Goal: Task Accomplishment & Management: Complete application form

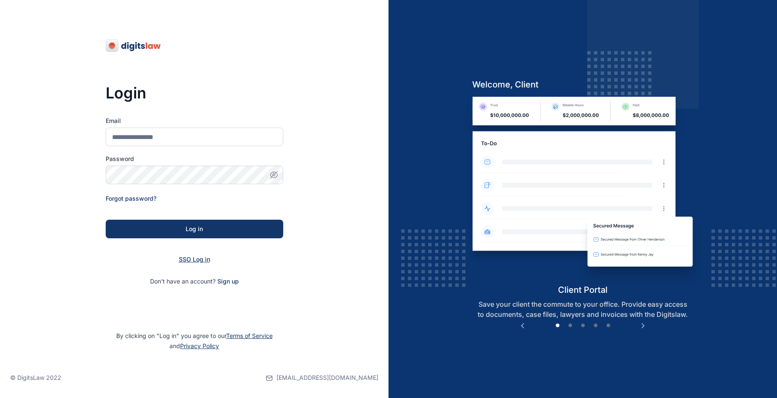
click at [182, 258] on span "SSO Log in" at bounding box center [194, 259] width 31 height 7
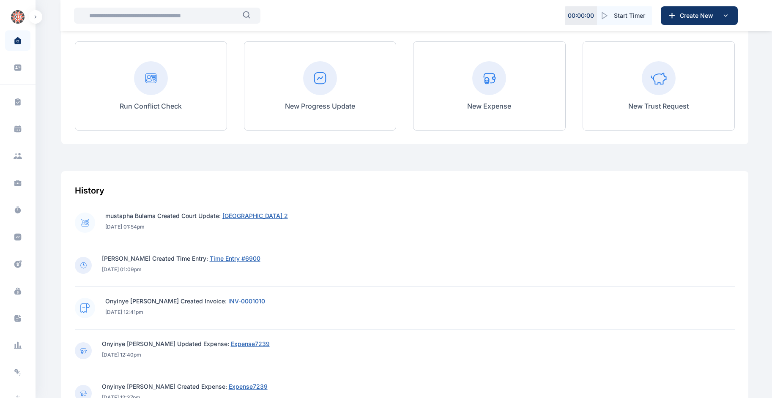
scroll to position [187, 0]
click at [246, 212] on span "[GEOGRAPHIC_DATA] 2" at bounding box center [255, 214] width 66 height 7
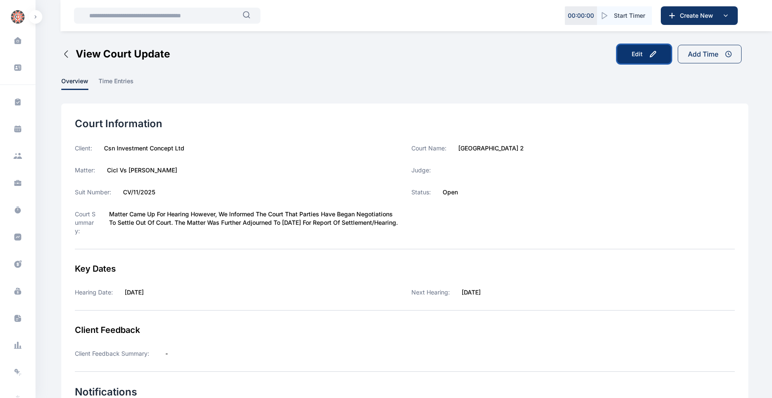
click at [643, 54] on button "Edit" at bounding box center [645, 54] width 54 height 19
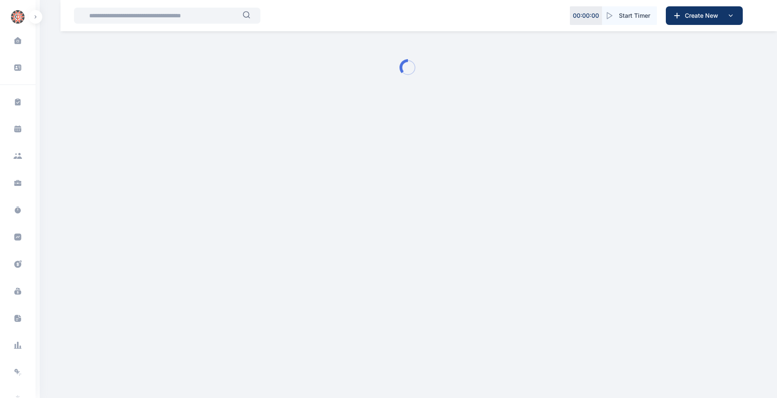
type input "**********"
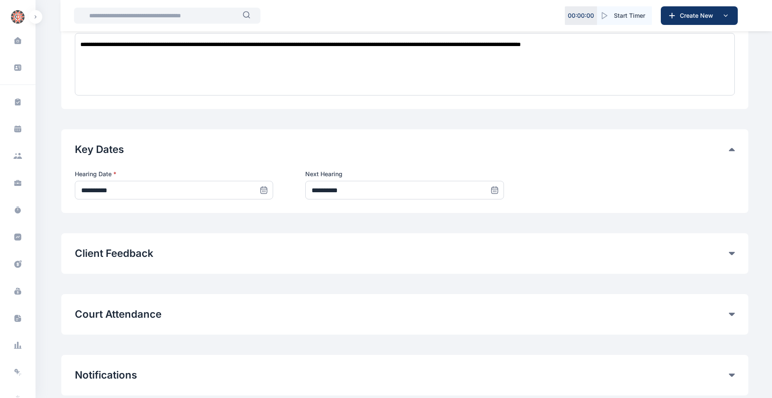
scroll to position [380, 0]
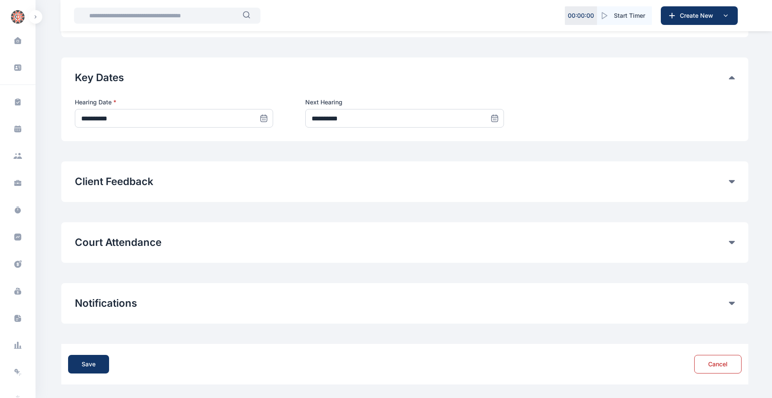
click at [729, 239] on div "Court Attendance" at bounding box center [405, 243] width 660 height 14
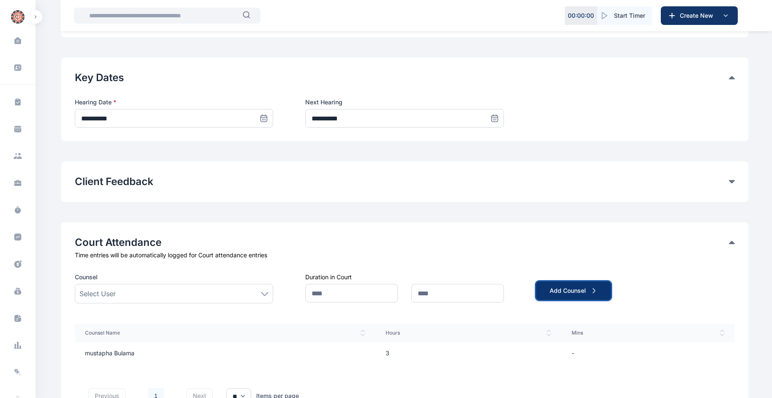
click at [564, 287] on div "Add Counsel" at bounding box center [574, 291] width 48 height 8
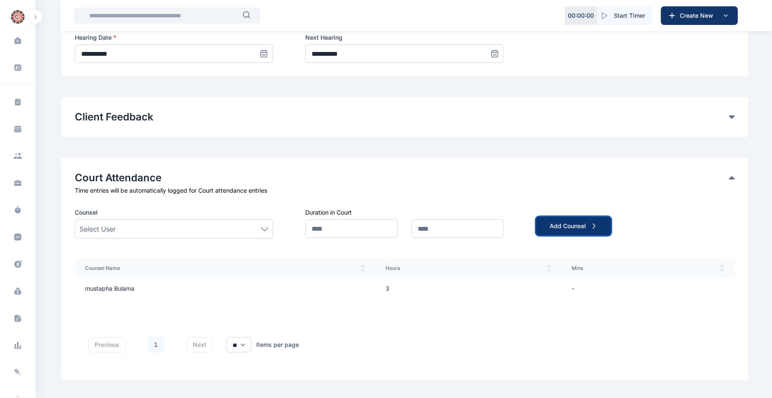
scroll to position [463, 0]
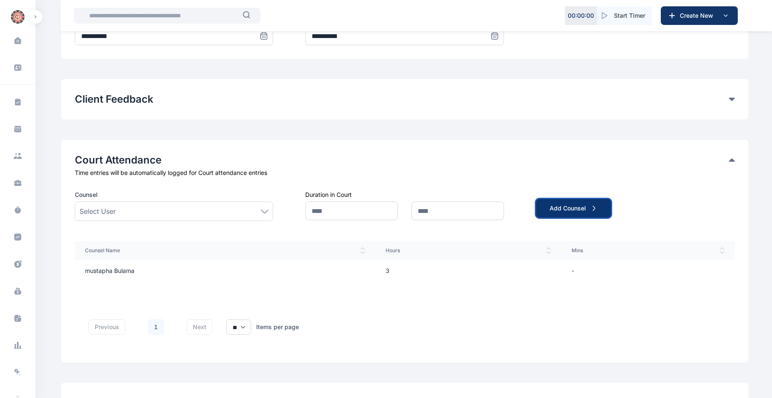
click at [594, 206] on icon "submit" at bounding box center [594, 208] width 7 height 7
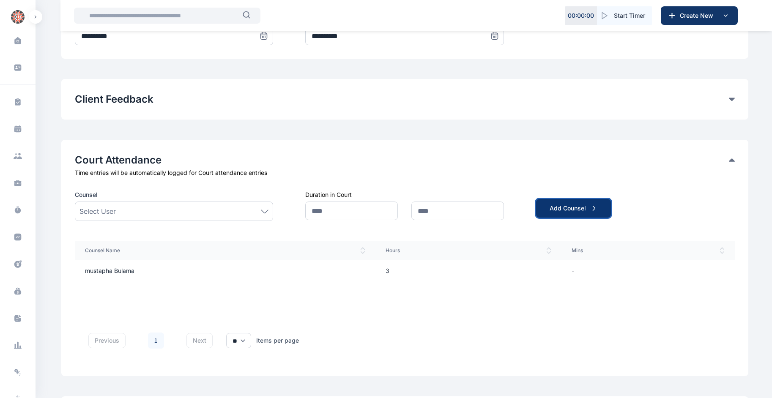
click at [589, 211] on div "Add Counsel" at bounding box center [574, 208] width 48 height 8
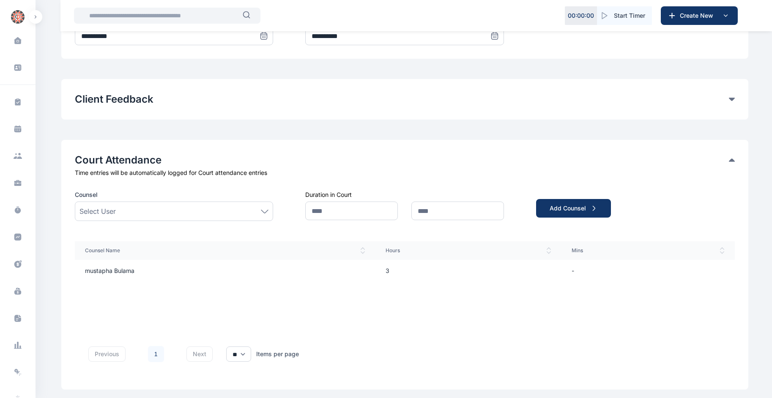
click at [239, 209] on div "Select User" at bounding box center [175, 211] width 190 height 10
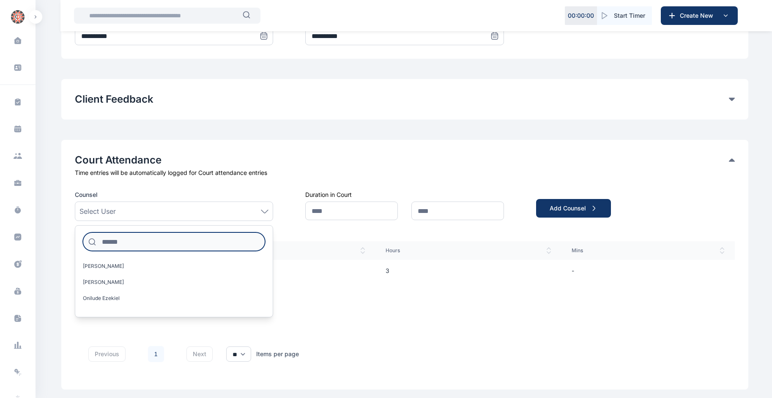
click at [196, 239] on input at bounding box center [174, 242] width 183 height 19
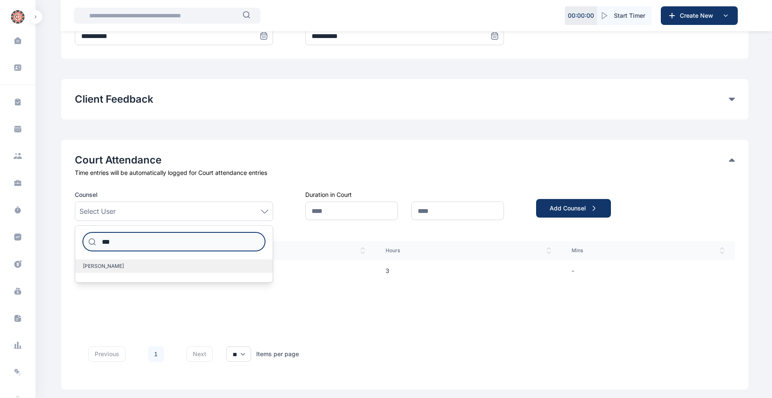
type input "***"
click at [171, 264] on label "[PERSON_NAME]" at bounding box center [174, 267] width 198 height 14
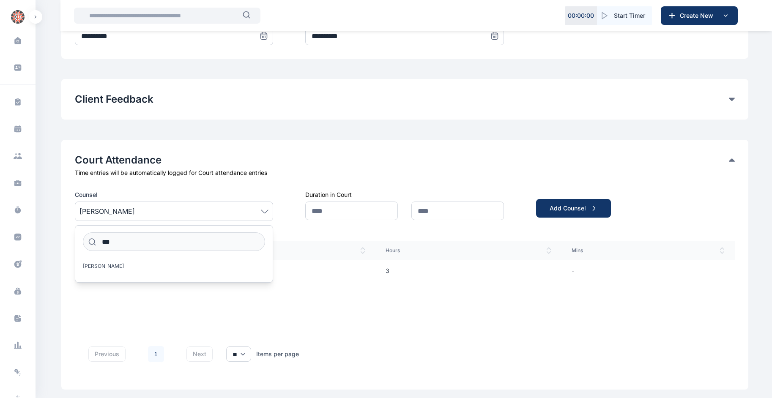
click at [337, 251] on span "Counsel Name" at bounding box center [225, 250] width 281 height 7
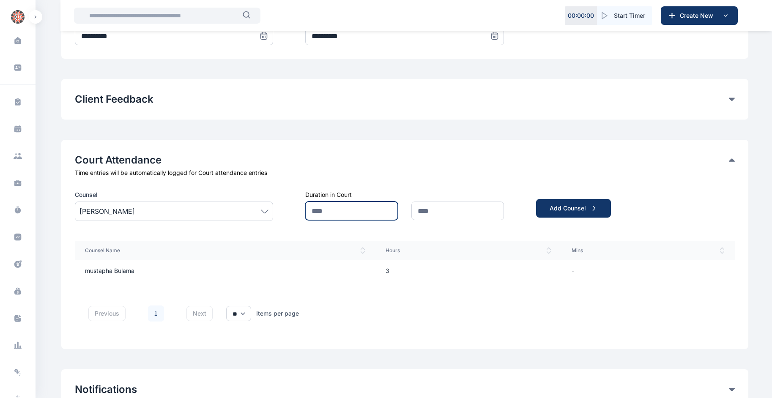
click at [343, 214] on input "text" at bounding box center [351, 211] width 93 height 19
type input "*"
click at [568, 205] on div "Add Counsel" at bounding box center [574, 208] width 48 height 8
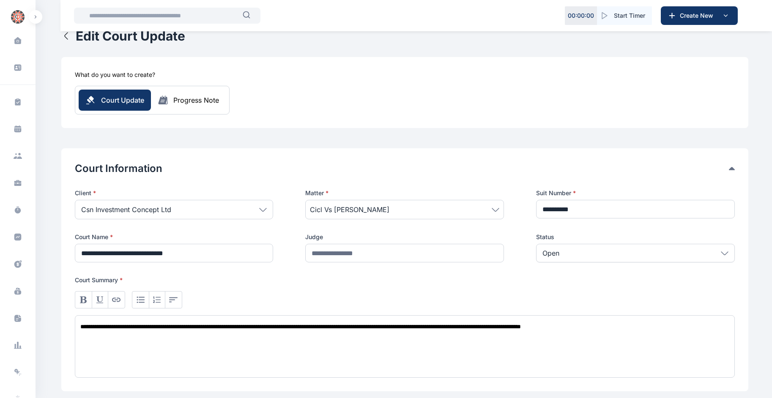
scroll to position [0, 0]
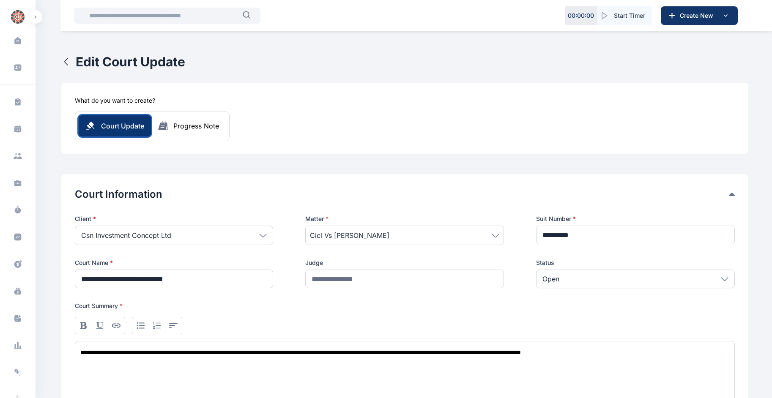
click at [115, 130] on span "Court Update" at bounding box center [122, 126] width 43 height 10
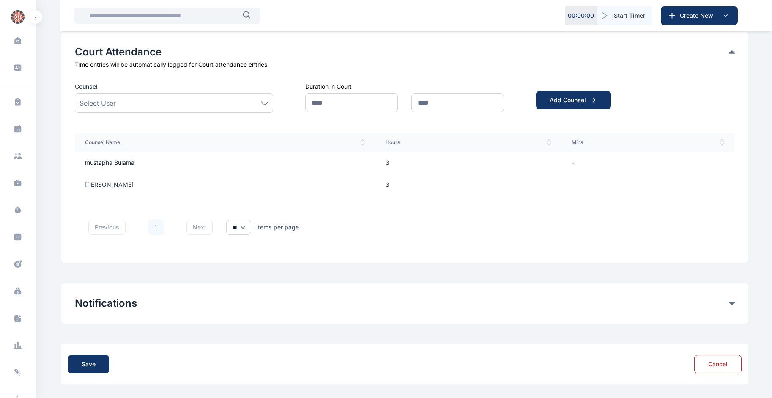
scroll to position [571, 0]
click at [82, 362] on div "Save" at bounding box center [89, 364] width 14 height 8
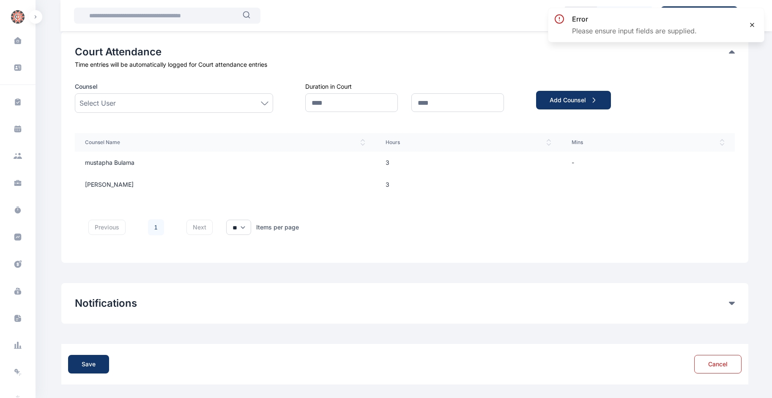
click at [753, 25] on icon at bounding box center [752, 24] width 3 height 3
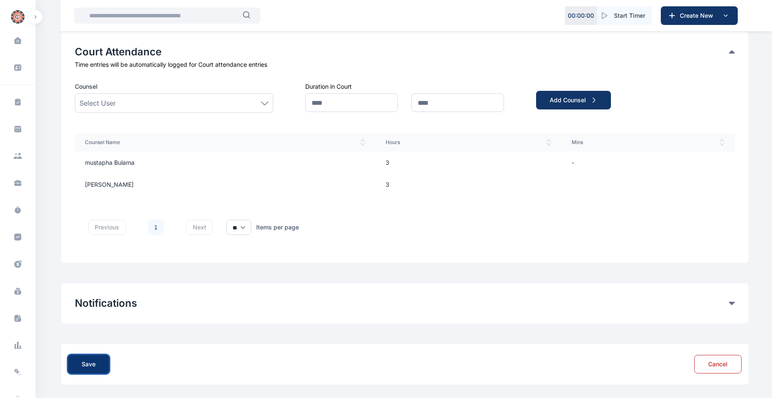
click at [77, 364] on button "Save" at bounding box center [88, 364] width 41 height 19
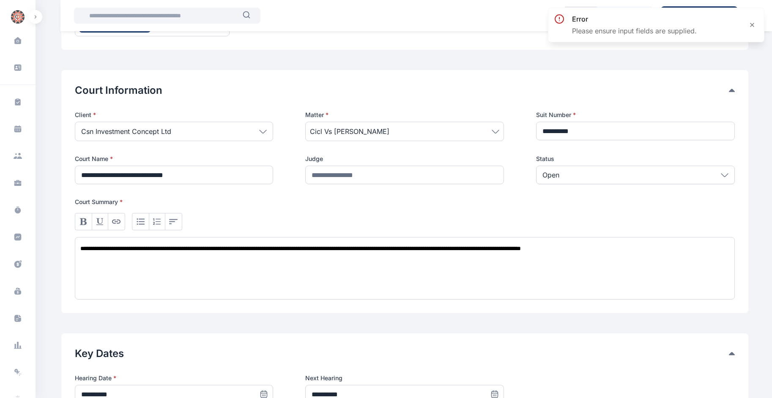
scroll to position [0, 0]
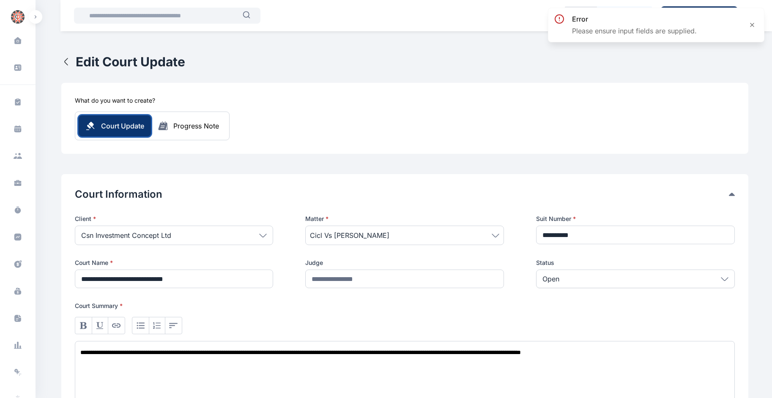
click at [109, 130] on span "Court Update" at bounding box center [122, 126] width 43 height 10
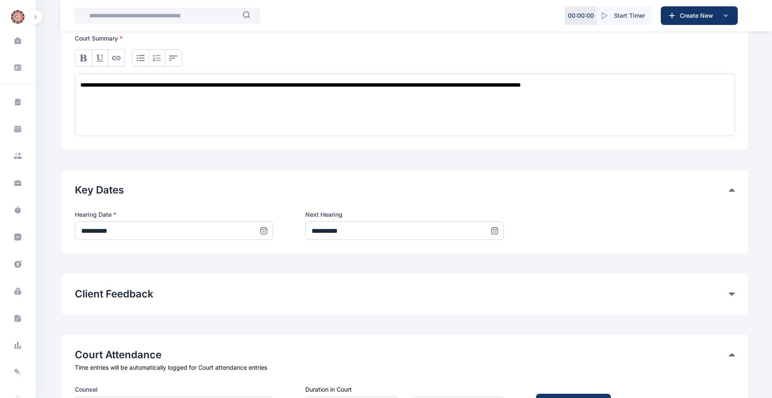
scroll to position [571, 0]
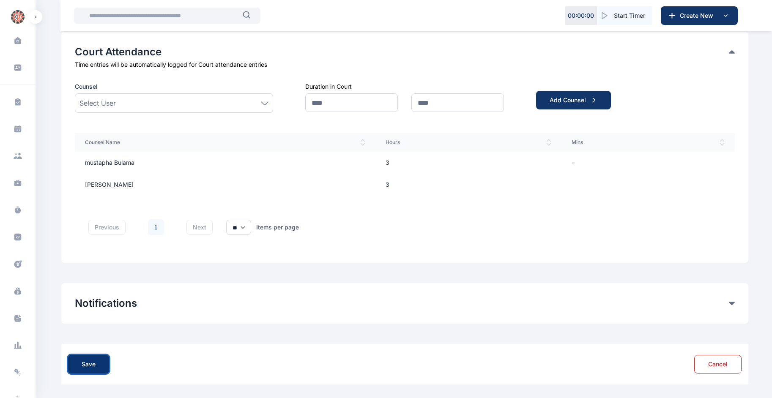
click at [87, 361] on div "Save" at bounding box center [89, 364] width 14 height 8
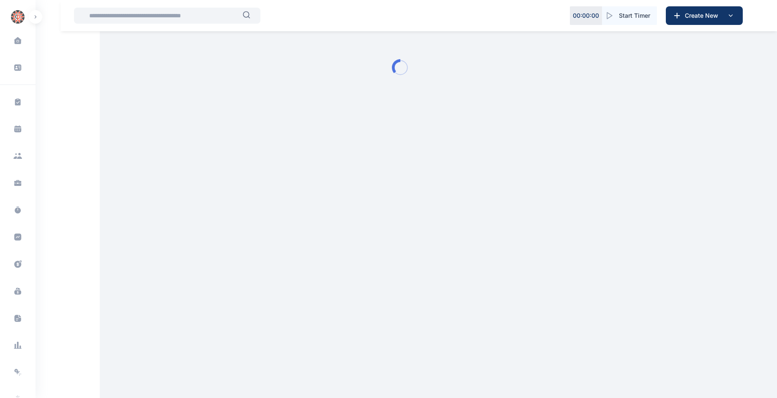
type input "**********"
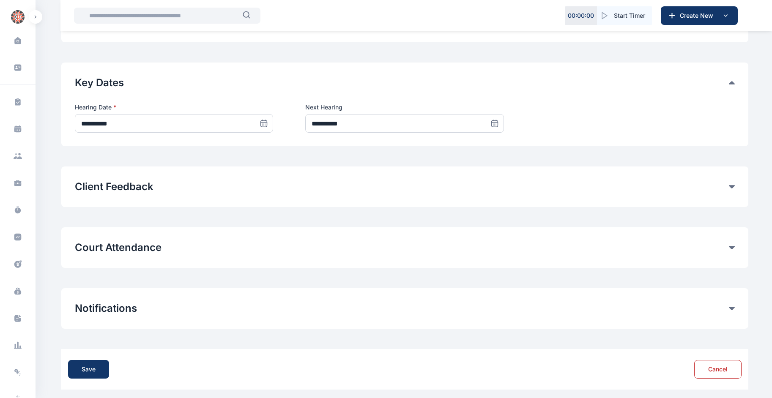
scroll to position [380, 0]
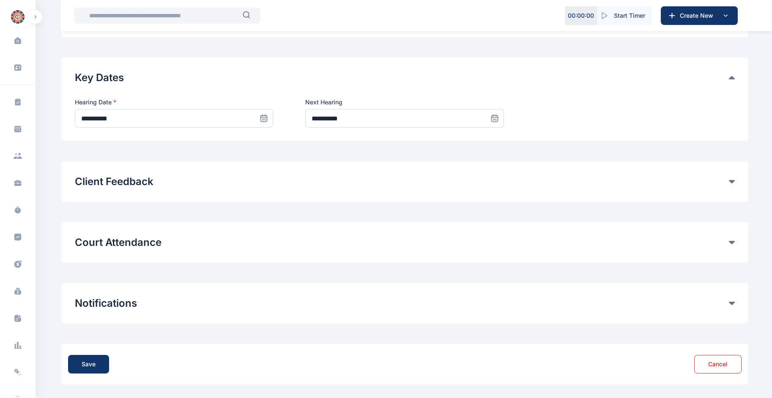
click at [733, 244] on icon at bounding box center [732, 242] width 6 height 3
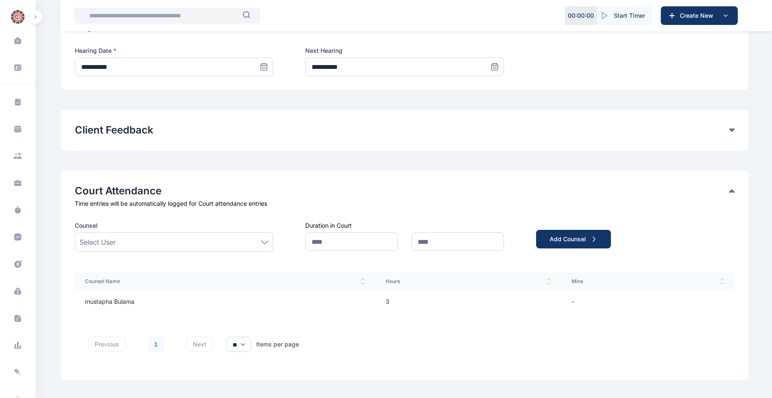
scroll to position [435, 0]
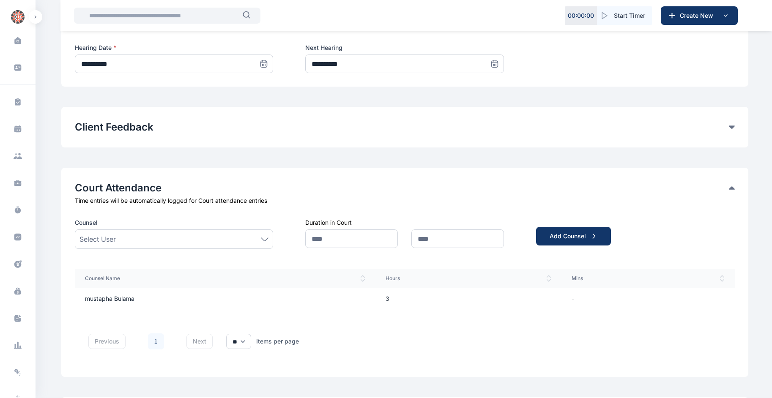
click at [246, 235] on div "Select User" at bounding box center [175, 239] width 190 height 10
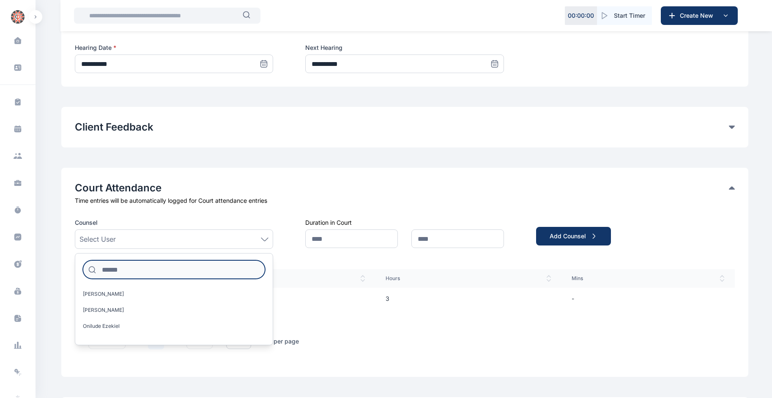
click at [200, 268] on input at bounding box center [174, 270] width 183 height 19
type input "***"
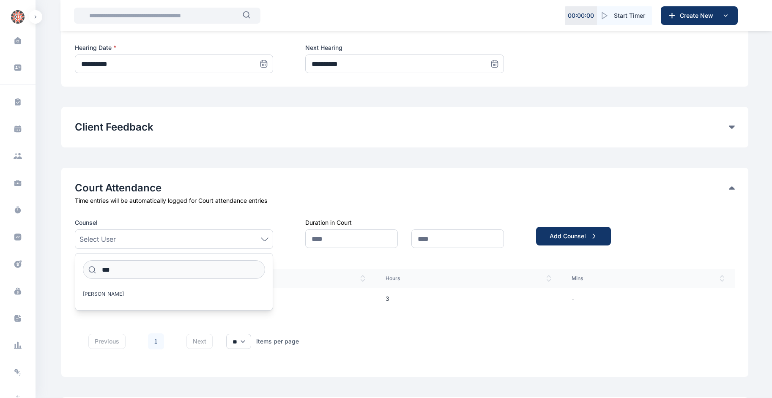
click at [179, 302] on div "[PERSON_NAME]" at bounding box center [174, 296] width 198 height 16
click at [210, 242] on div "Select User" at bounding box center [175, 239] width 190 height 10
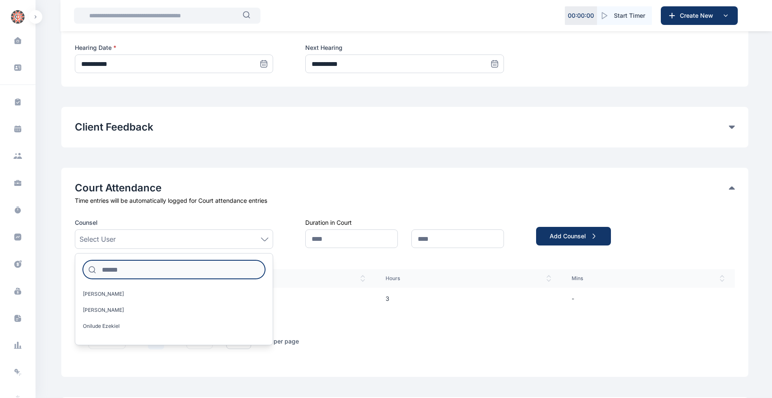
click at [148, 271] on input at bounding box center [174, 270] width 183 height 19
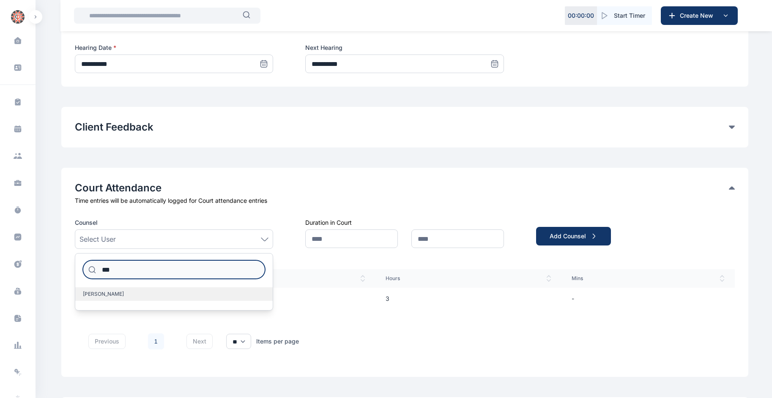
type input "***"
click at [199, 296] on label "[PERSON_NAME]" at bounding box center [174, 295] width 198 height 14
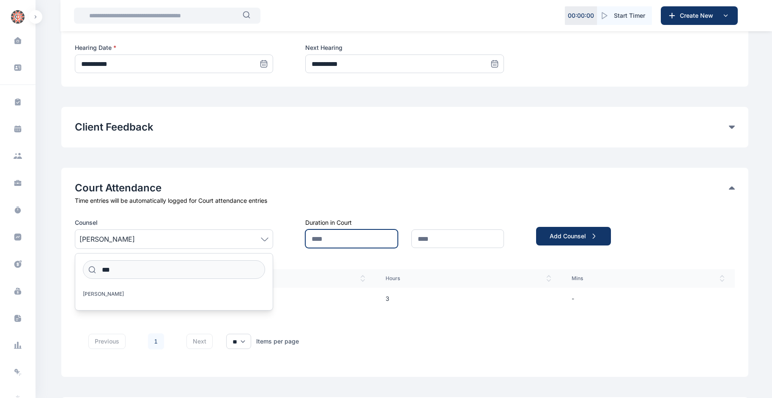
click at [338, 237] on input "text" at bounding box center [351, 239] width 93 height 19
type input "*"
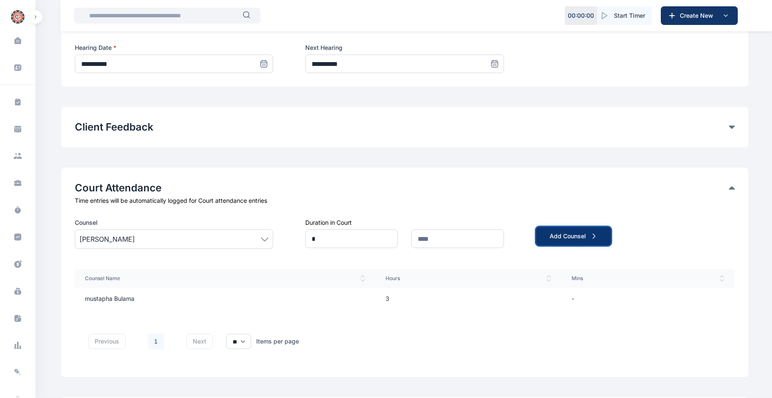
click at [550, 239] on div "Add Counsel" at bounding box center [574, 236] width 48 height 8
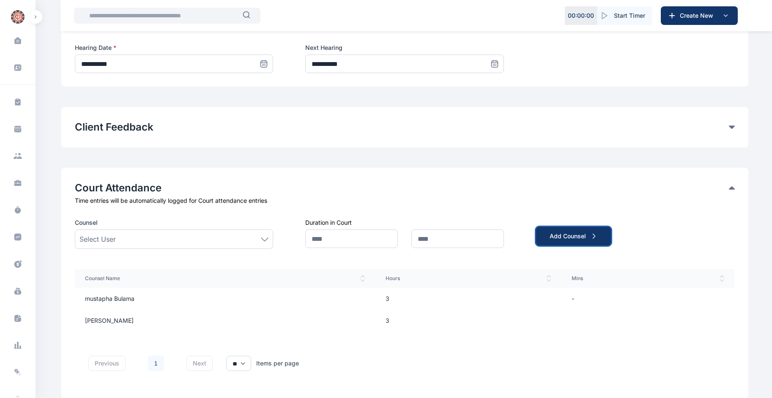
scroll to position [571, 0]
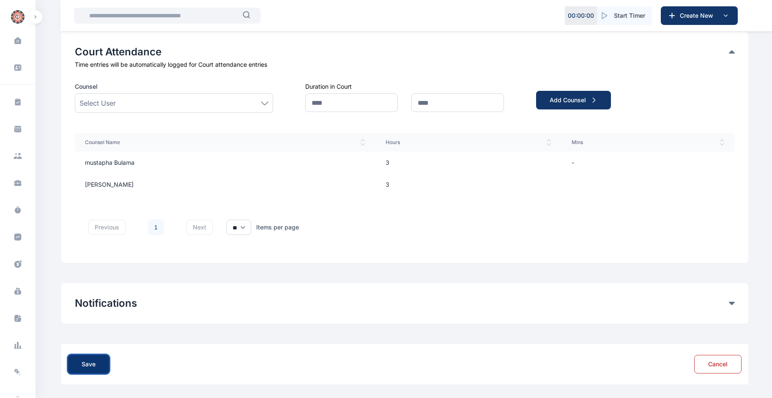
click at [74, 367] on button "Save" at bounding box center [88, 364] width 41 height 19
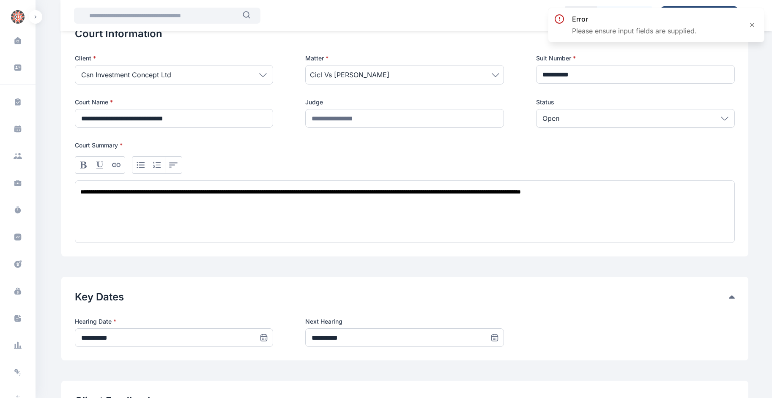
scroll to position [159, 0]
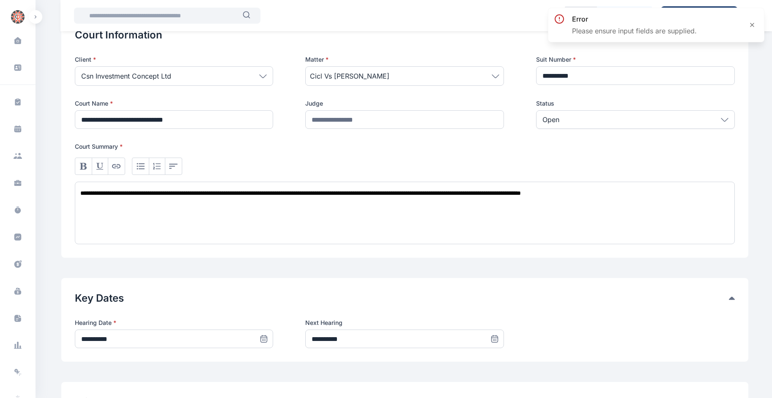
click at [308, 197] on div "**********" at bounding box center [405, 213] width 661 height 63
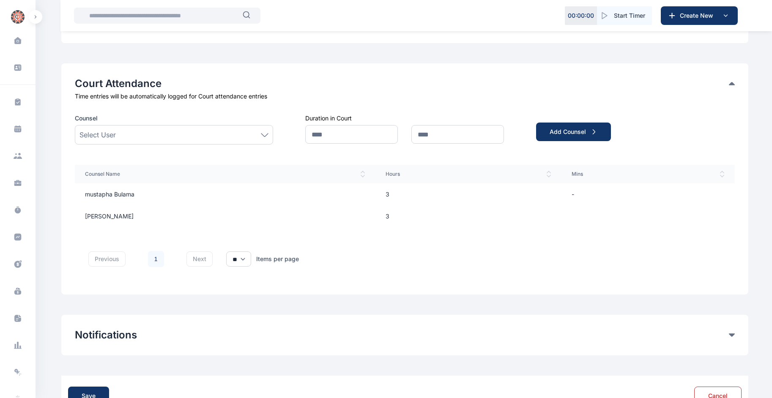
scroll to position [571, 0]
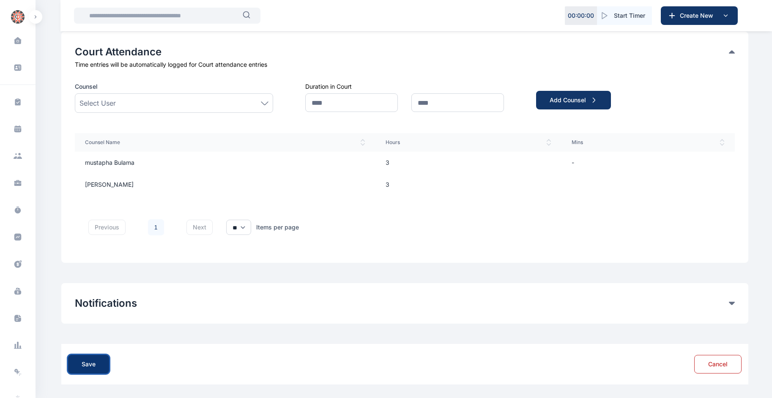
click at [85, 364] on div "Save" at bounding box center [89, 364] width 14 height 8
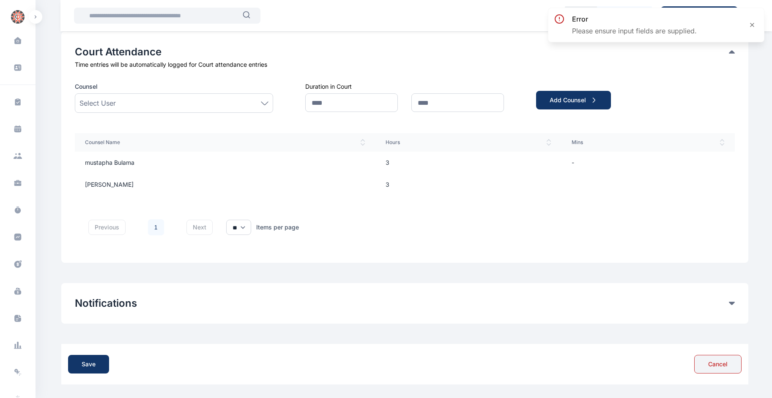
click at [712, 362] on button "Cancel" at bounding box center [718, 364] width 47 height 19
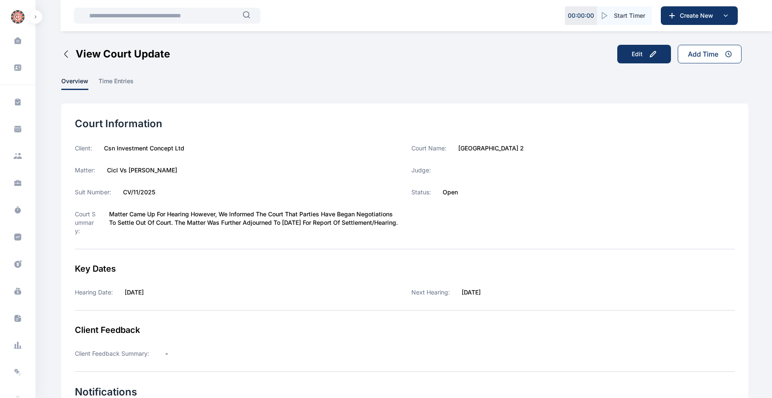
click at [707, 52] on div "Add Time" at bounding box center [703, 54] width 30 height 10
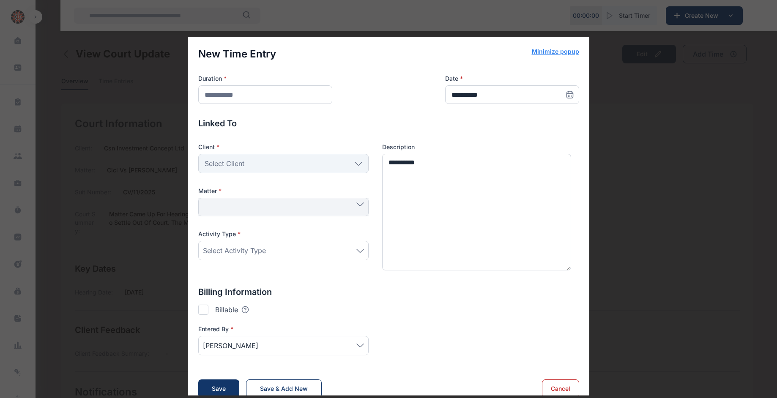
scroll to position [11, 0]
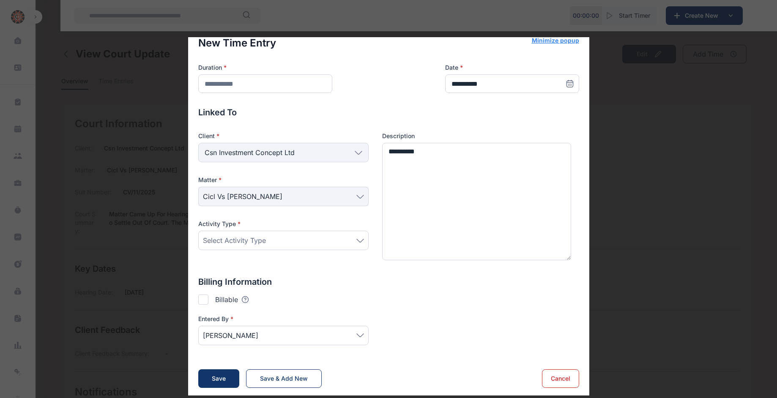
click at [344, 237] on div "Select Activity Type" at bounding box center [283, 241] width 161 height 10
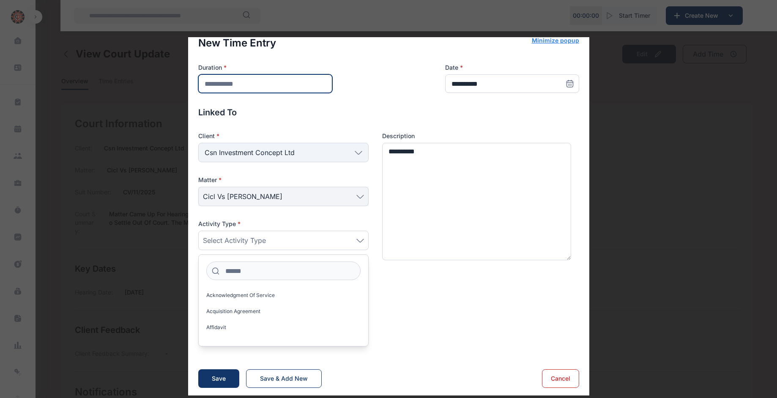
click at [292, 77] on input "number" at bounding box center [265, 83] width 134 height 19
type input "*"
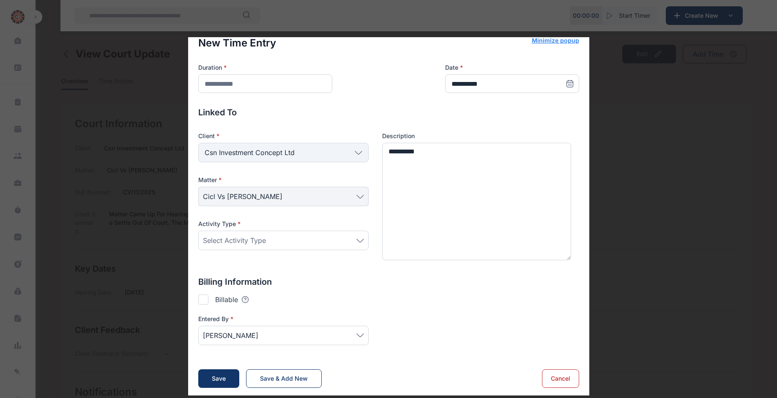
click at [408, 110] on p "Linked To" at bounding box center [388, 113] width 381 height 12
click at [295, 85] on input "*" at bounding box center [265, 83] width 134 height 19
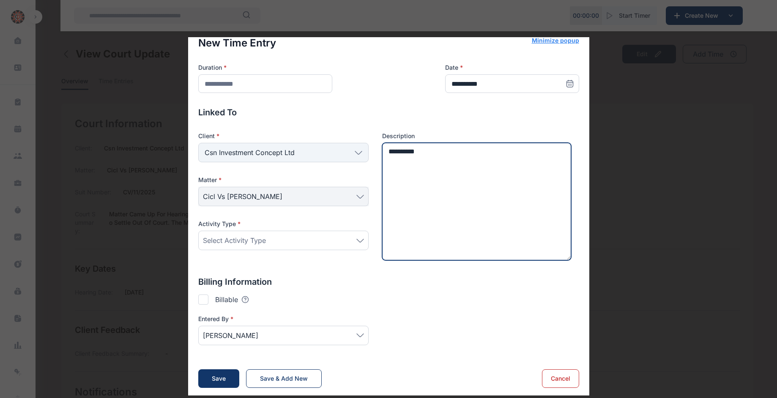
click at [474, 180] on textarea "**********" at bounding box center [477, 202] width 190 height 118
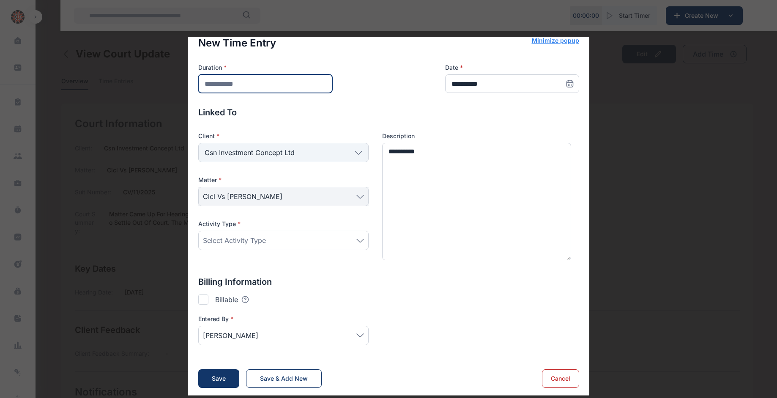
click at [232, 83] on input "*" at bounding box center [265, 83] width 134 height 19
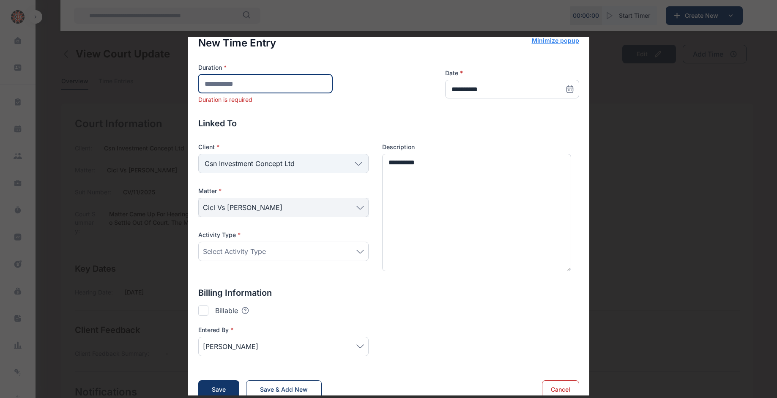
click at [258, 86] on input "number" at bounding box center [265, 83] width 134 height 19
type input "*"
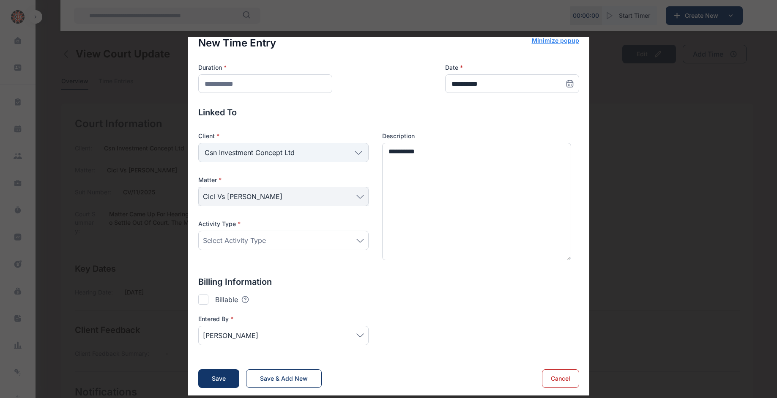
click at [279, 243] on div "Select Activity Type" at bounding box center [283, 241] width 161 height 10
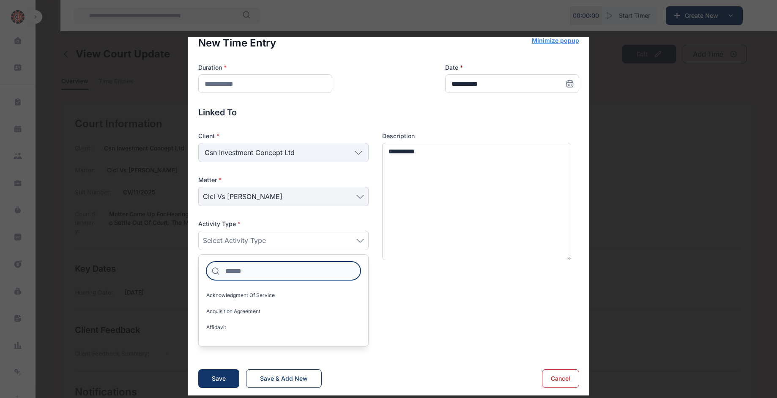
click at [248, 271] on input at bounding box center [283, 271] width 154 height 19
type input "****"
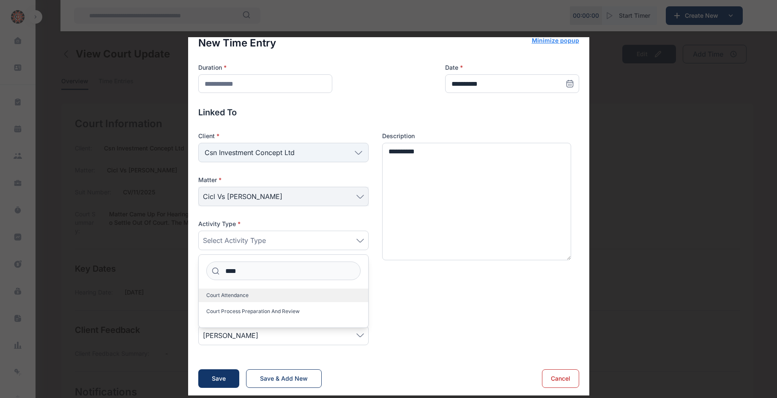
click at [245, 294] on span "Court Attendance" at bounding box center [227, 295] width 42 height 7
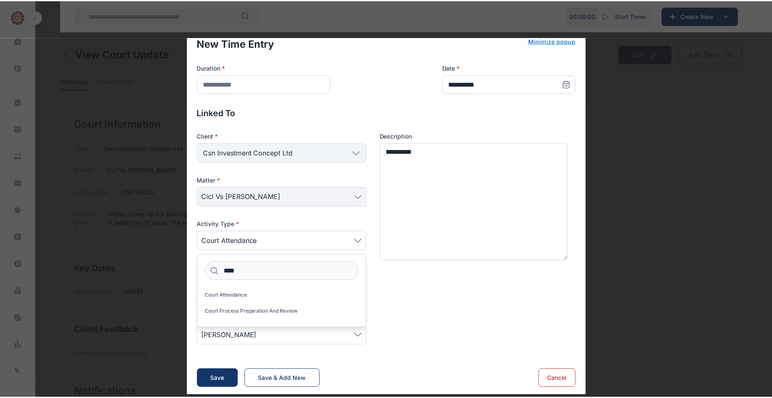
scroll to position [12, 0]
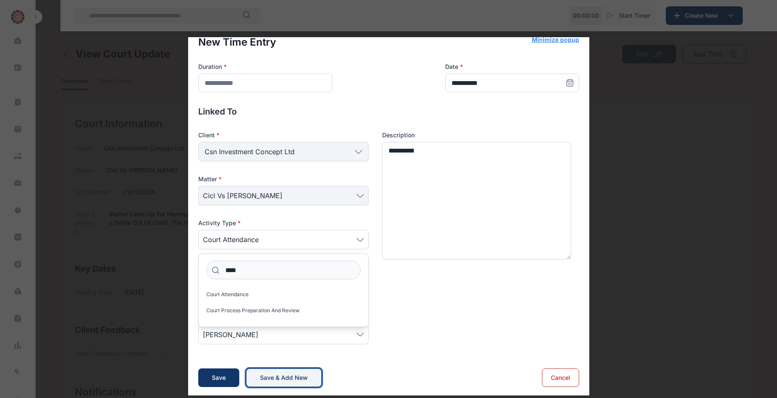
click at [266, 371] on button "Save & Add New" at bounding box center [284, 378] width 76 height 19
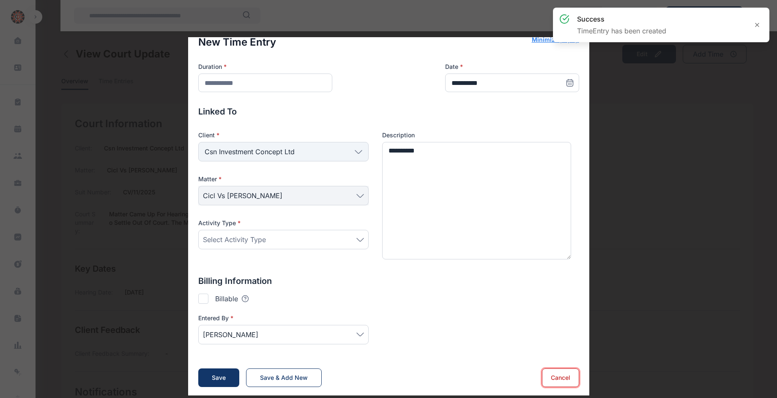
click at [560, 376] on button "Cancel" at bounding box center [560, 378] width 37 height 19
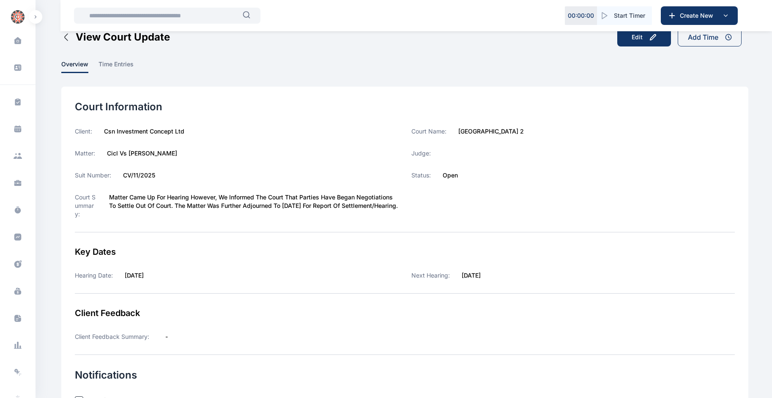
scroll to position [0, 0]
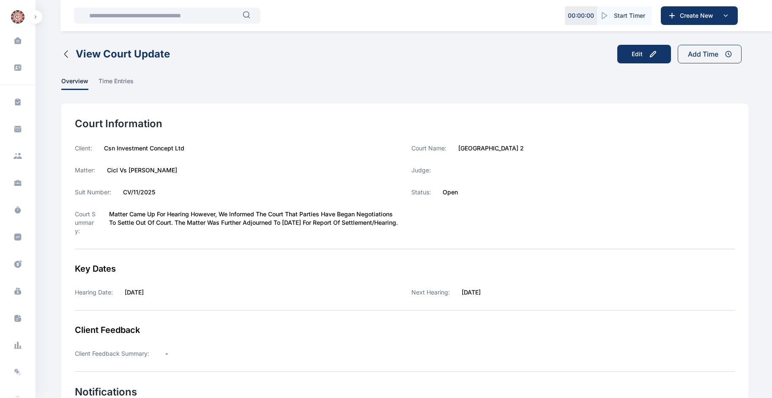
click at [61, 55] on icon "button" at bounding box center [66, 54] width 10 height 10
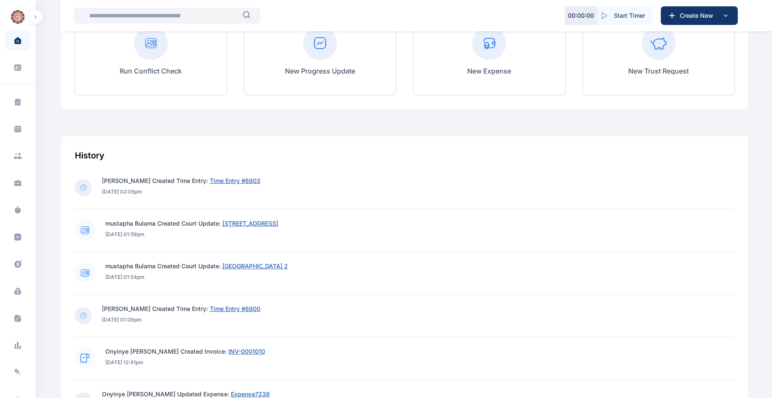
scroll to position [223, 0]
click at [85, 228] on icon at bounding box center [85, 229] width 8 height 7
click at [250, 222] on span "[STREET_ADDRESS]" at bounding box center [250, 222] width 56 height 7
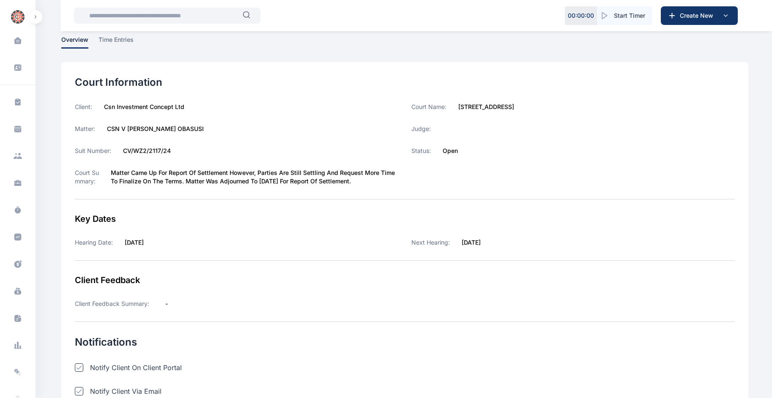
scroll to position [38, 0]
